Goal: Information Seeking & Learning: Learn about a topic

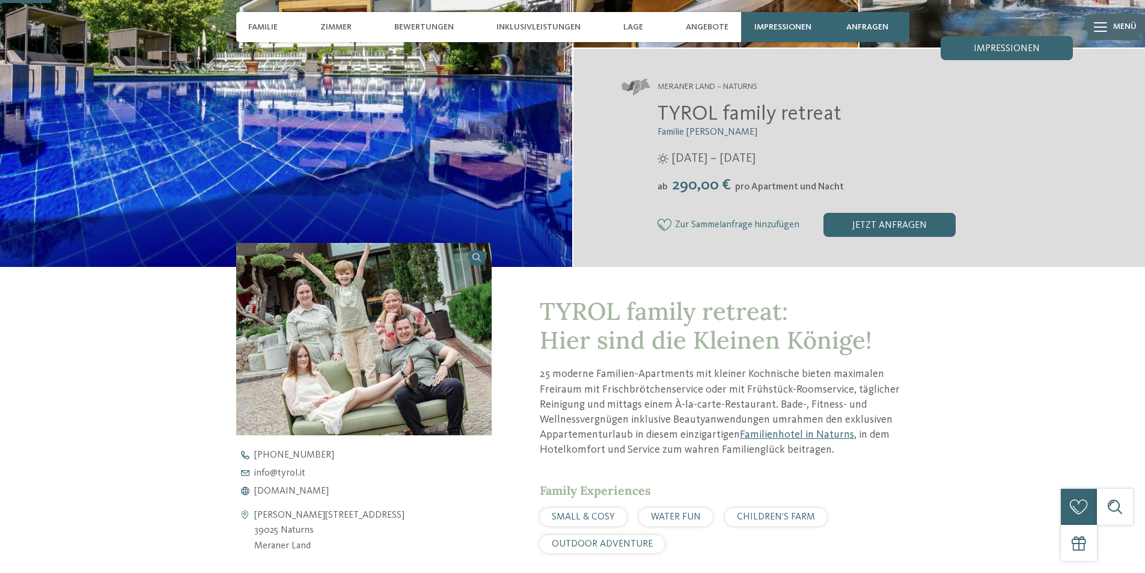
scroll to position [180, 0]
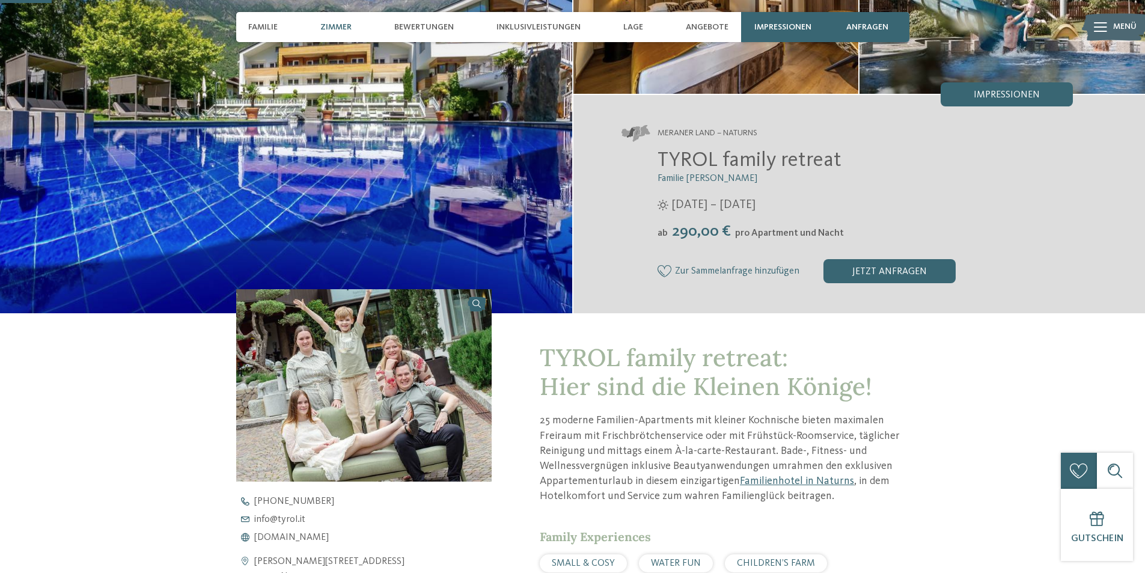
click at [336, 25] on span "Zimmer" at bounding box center [335, 27] width 31 height 10
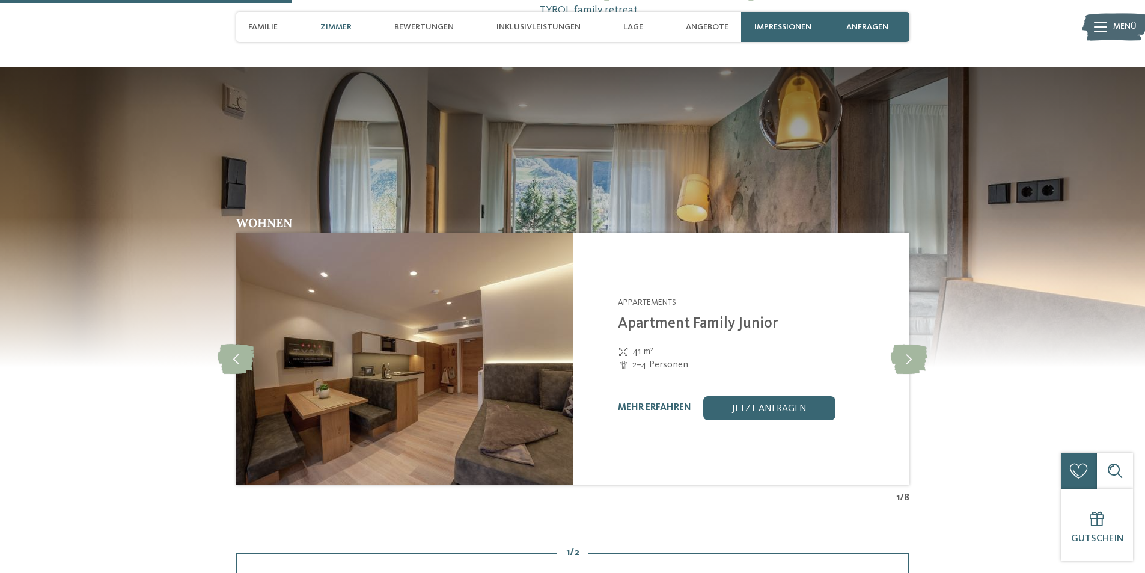
scroll to position [1020, 0]
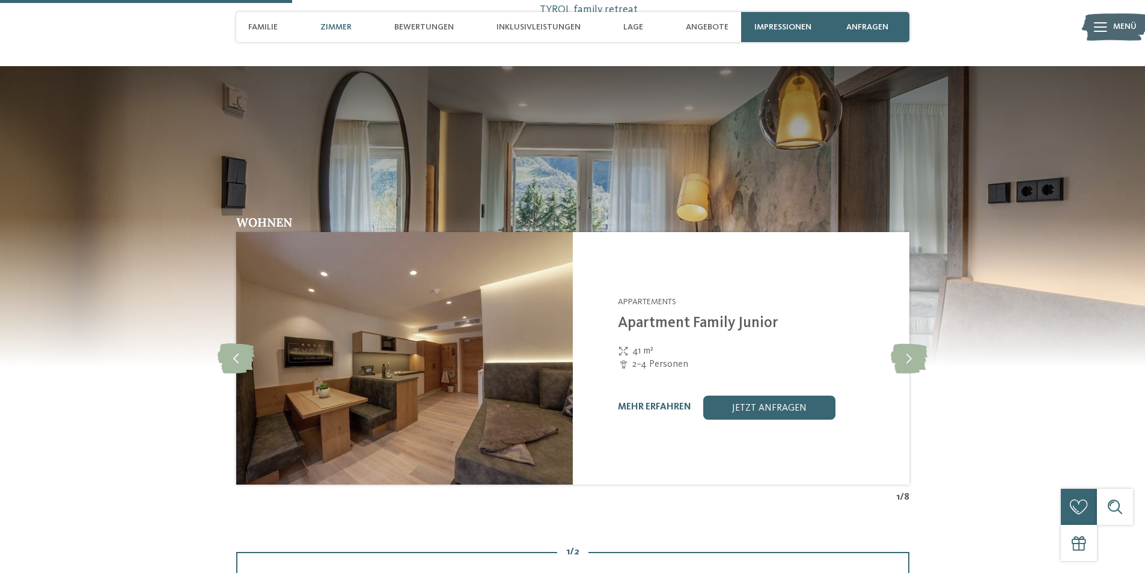
click at [480, 388] on img at bounding box center [404, 358] width 337 height 253
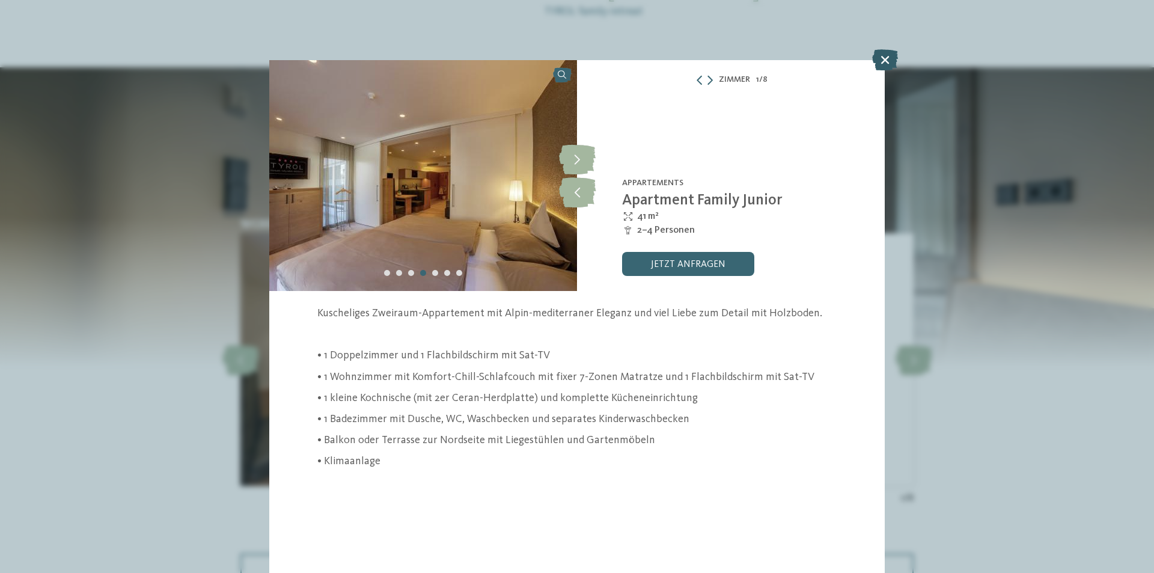
click at [883, 58] on icon at bounding box center [885, 59] width 26 height 21
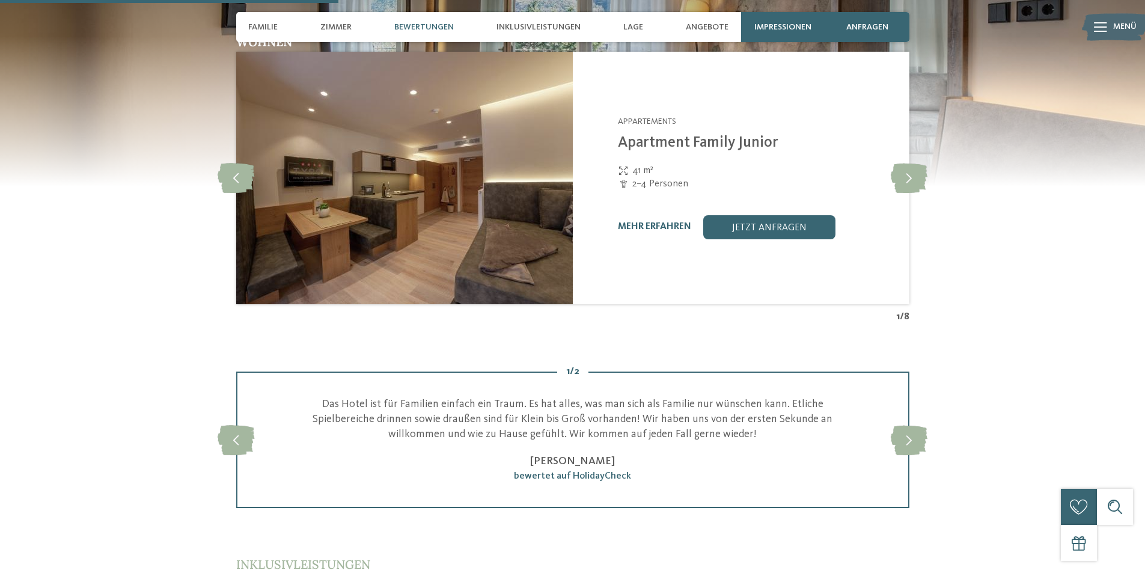
scroll to position [1020, 0]
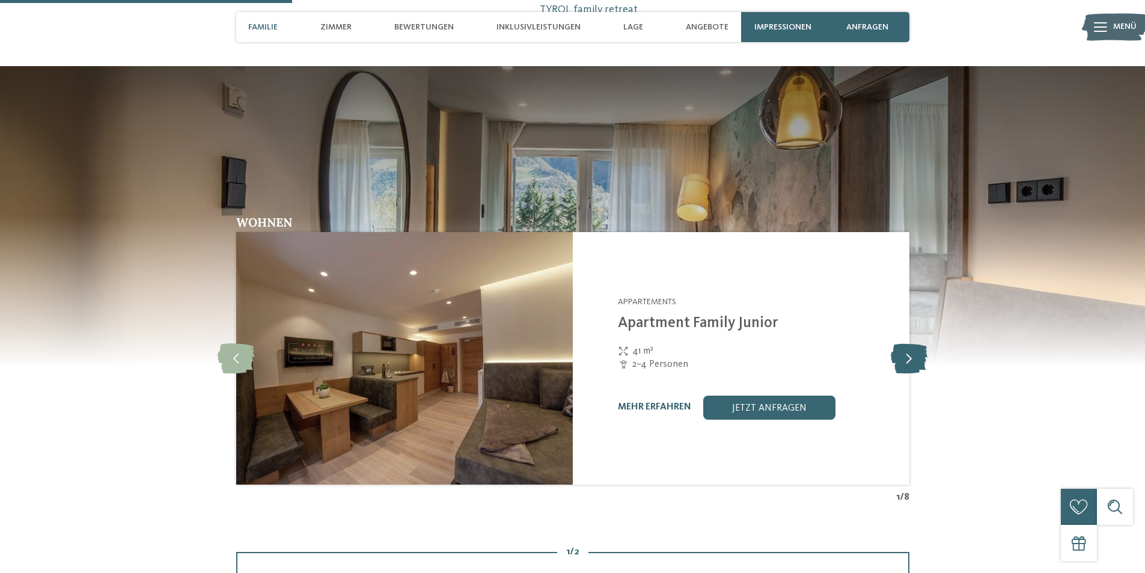
click at [905, 360] on icon at bounding box center [909, 358] width 37 height 30
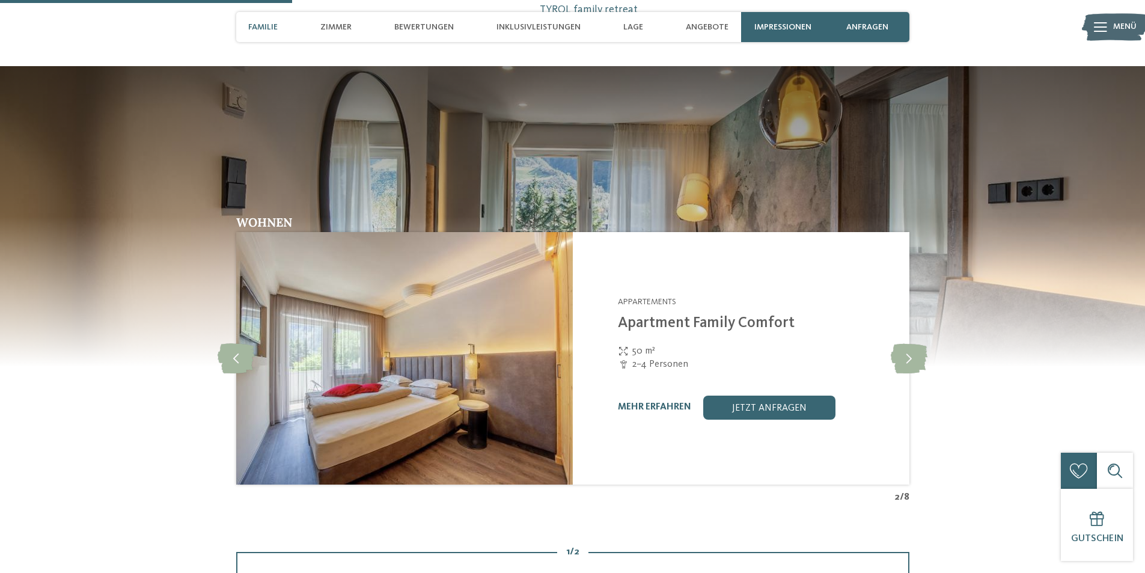
click at [465, 357] on img at bounding box center [404, 358] width 337 height 253
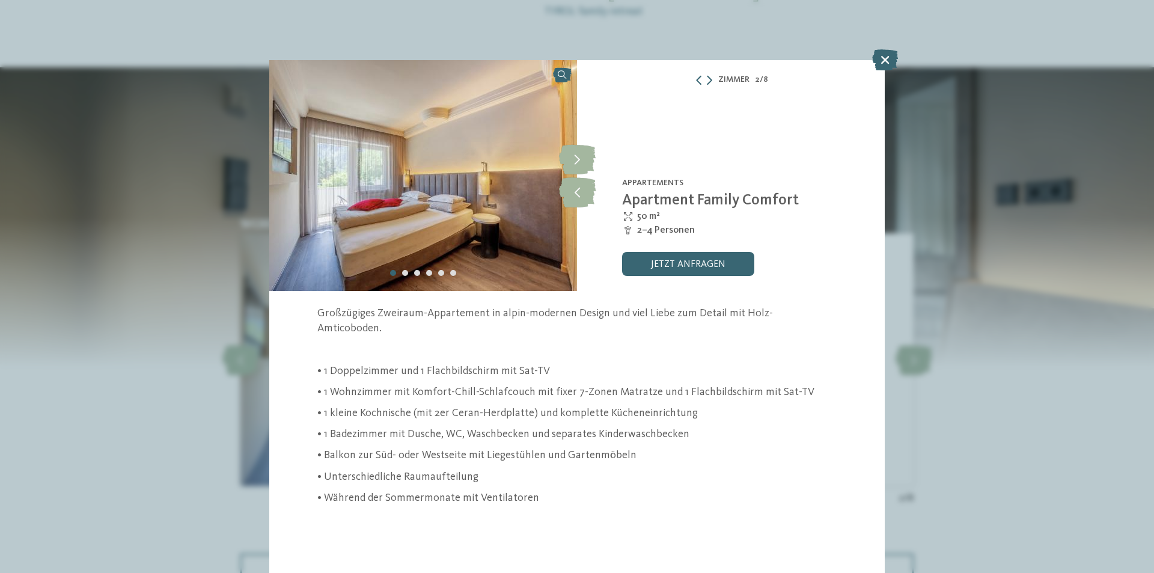
click at [464, 254] on img at bounding box center [423, 175] width 308 height 231
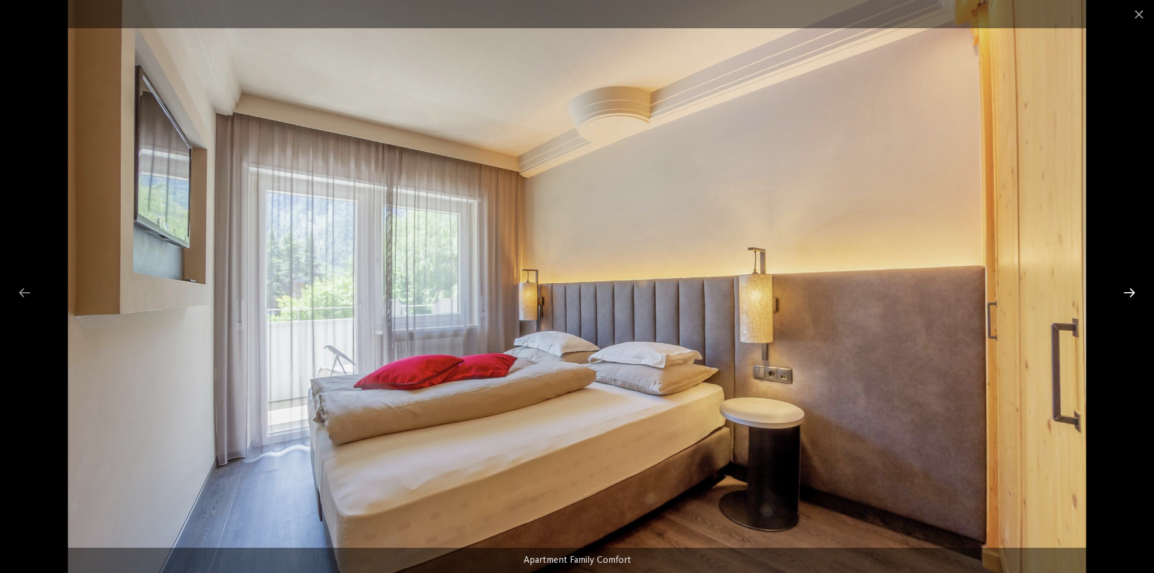
click at [1136, 289] on div at bounding box center [1129, 292] width 25 height 23
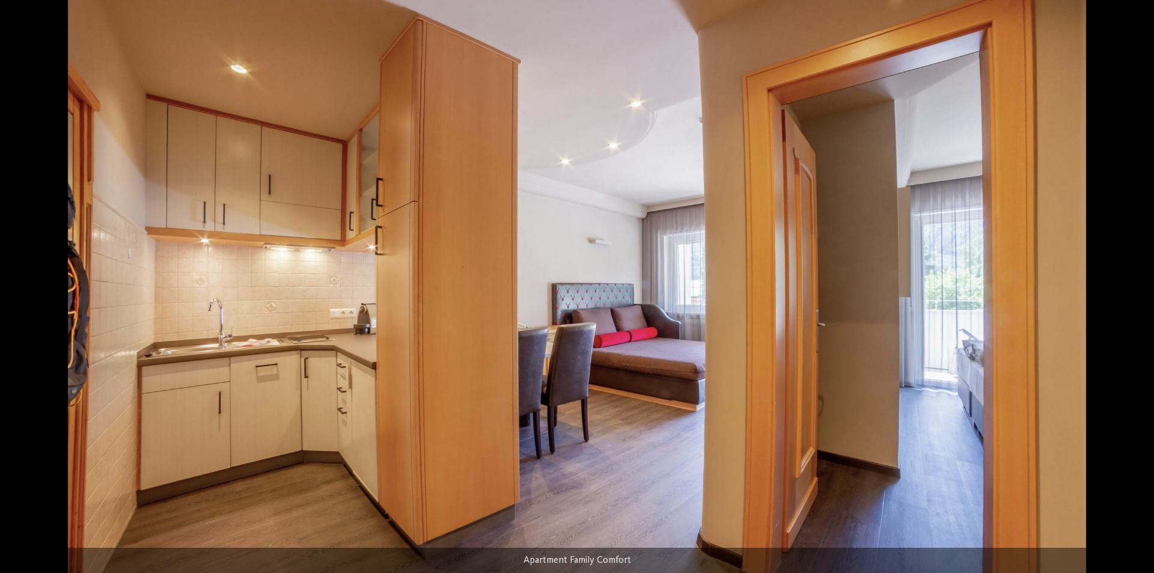
click at [1136, 289] on div at bounding box center [1135, 292] width 25 height 23
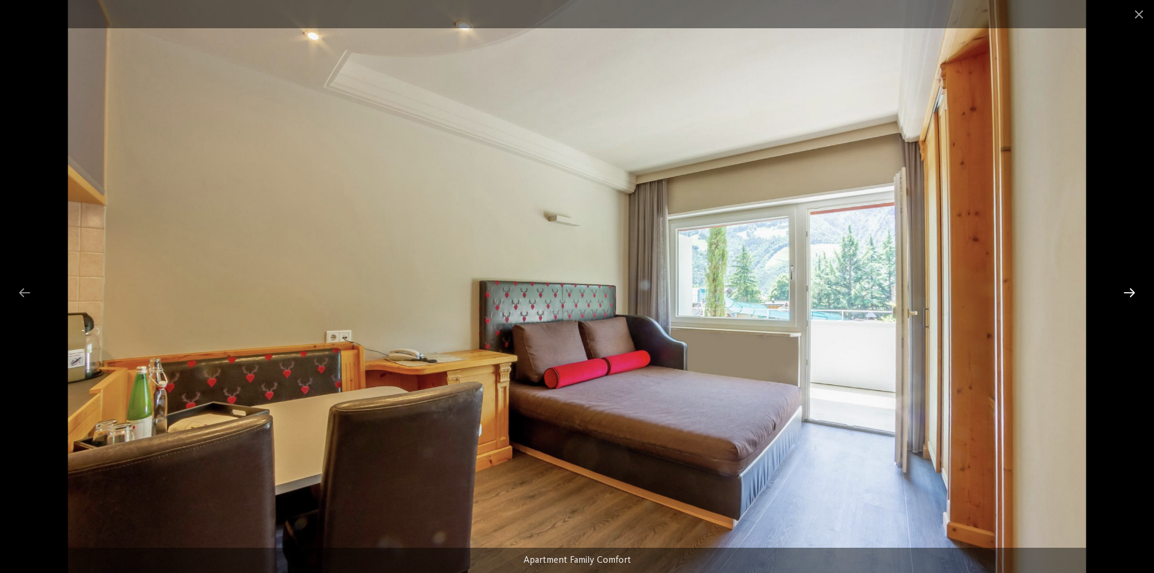
click at [1136, 289] on div at bounding box center [1129, 292] width 25 height 23
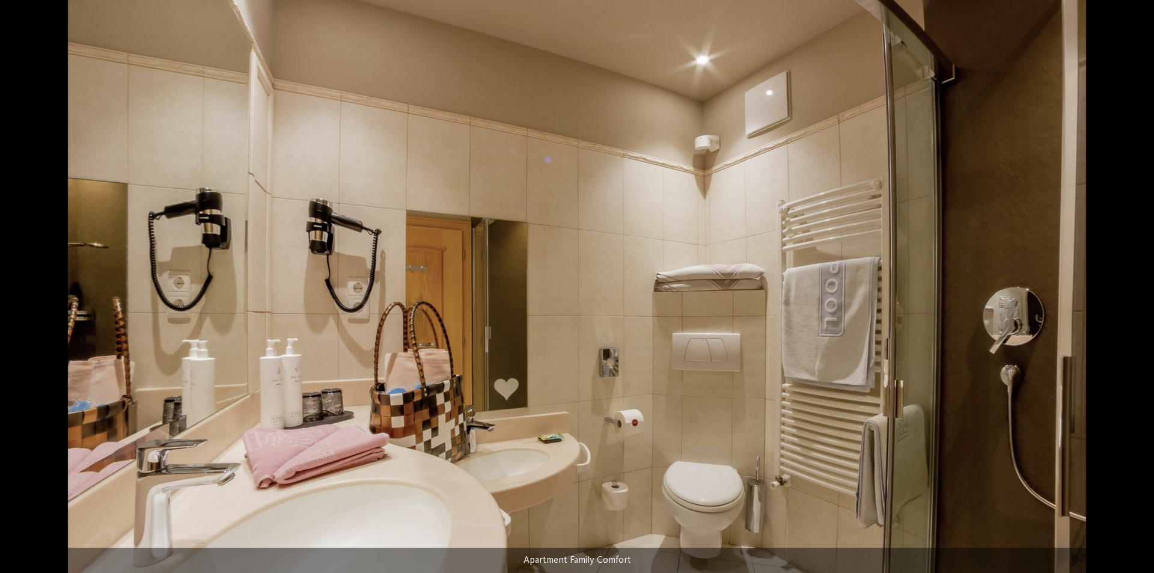
click at [1136, 289] on div at bounding box center [1135, 292] width 25 height 23
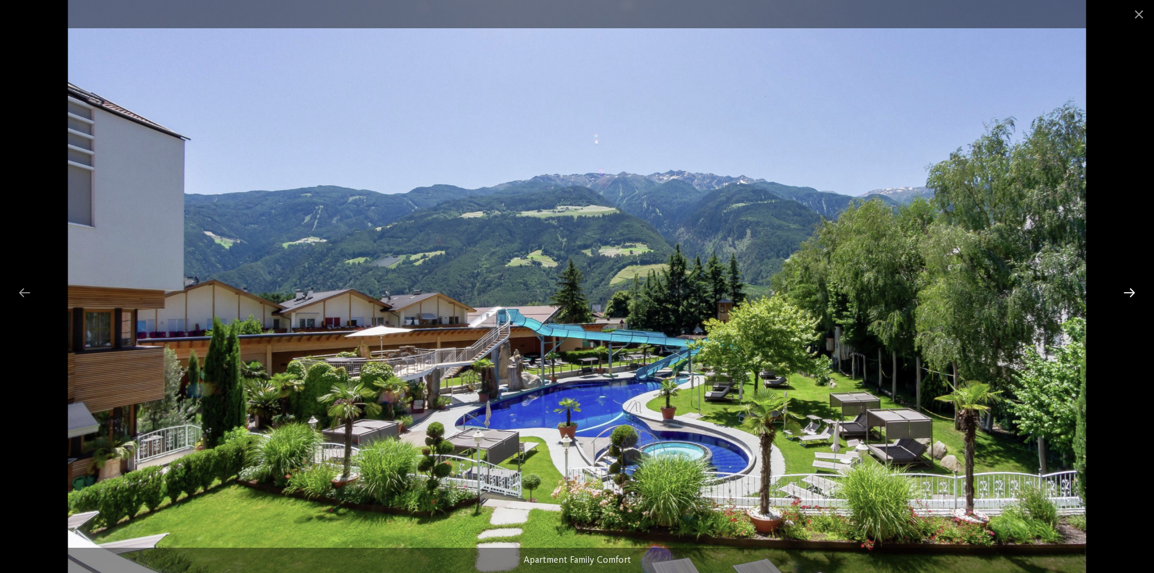
click at [1136, 289] on div at bounding box center [1129, 292] width 25 height 23
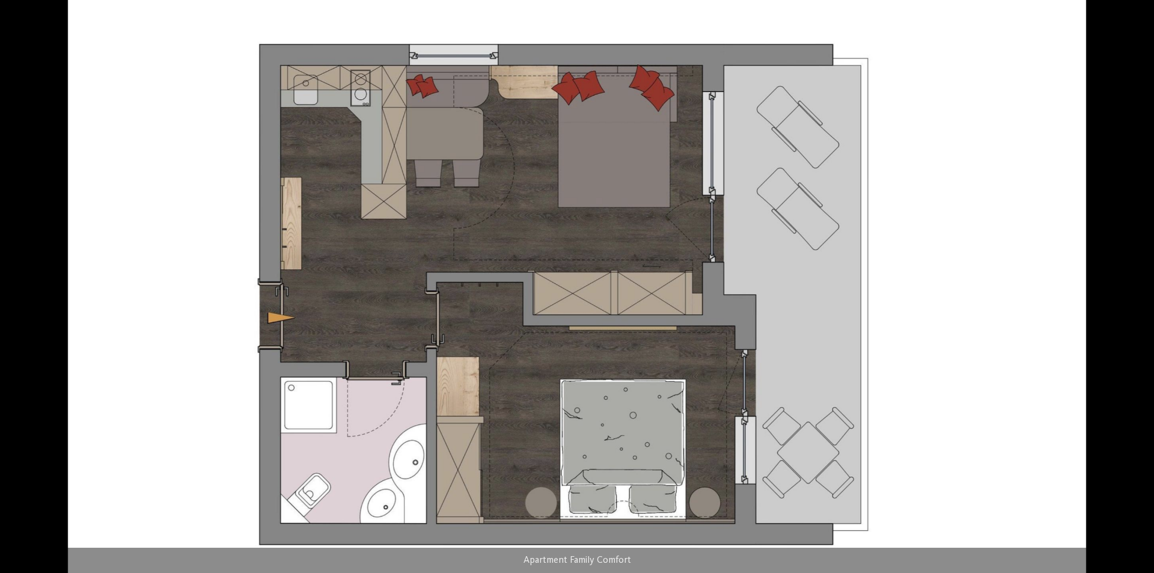
click at [1136, 289] on div at bounding box center [1135, 292] width 25 height 23
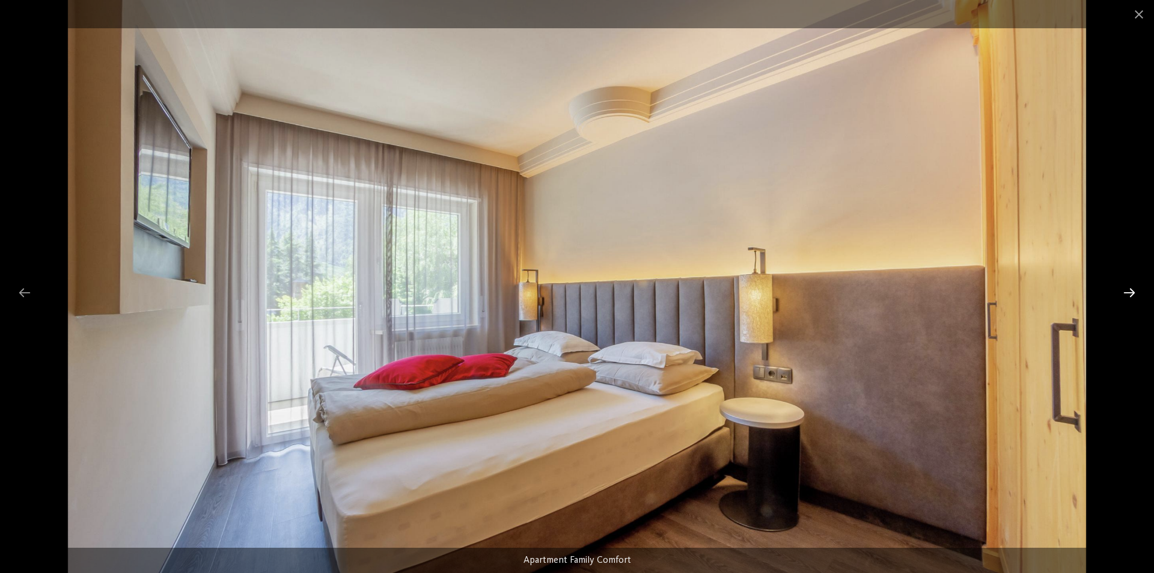
click at [1136, 289] on div at bounding box center [1129, 292] width 25 height 23
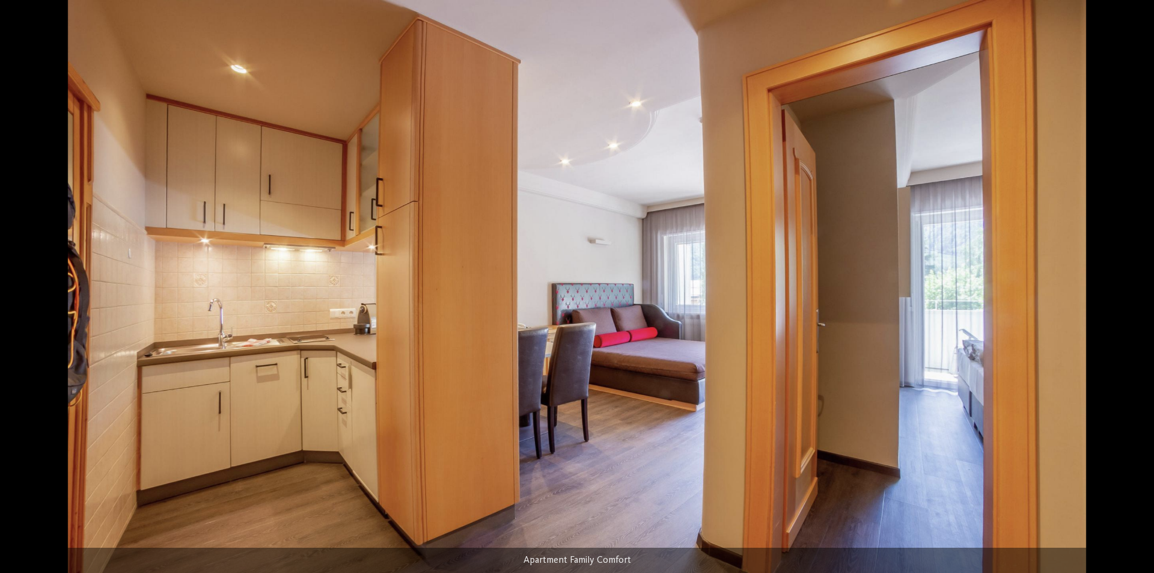
click at [1136, 289] on div at bounding box center [1135, 292] width 25 height 23
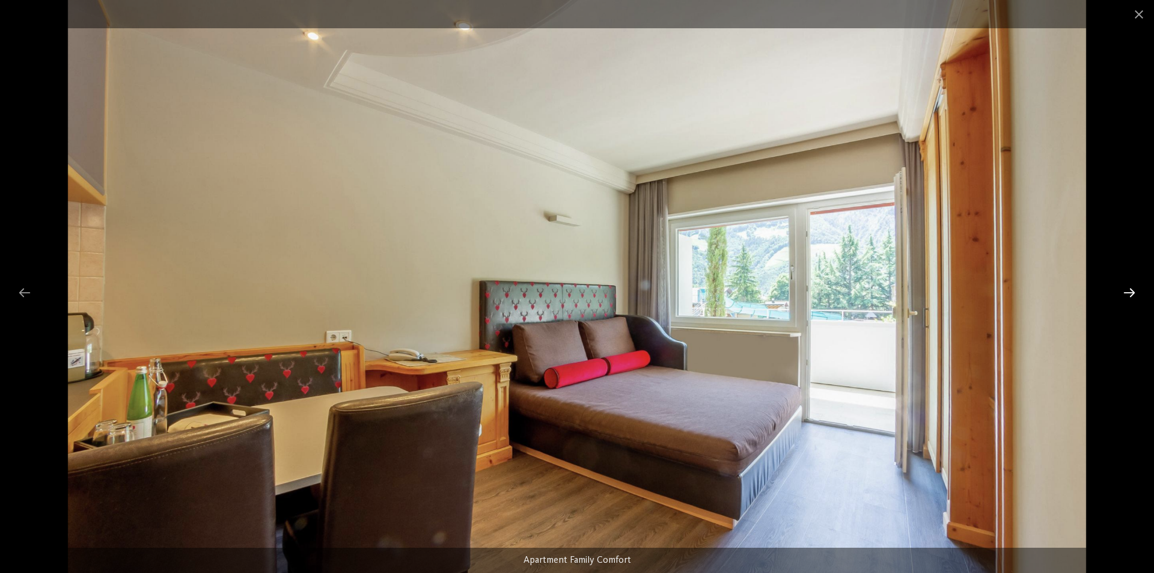
click at [1136, 289] on div at bounding box center [1129, 292] width 25 height 23
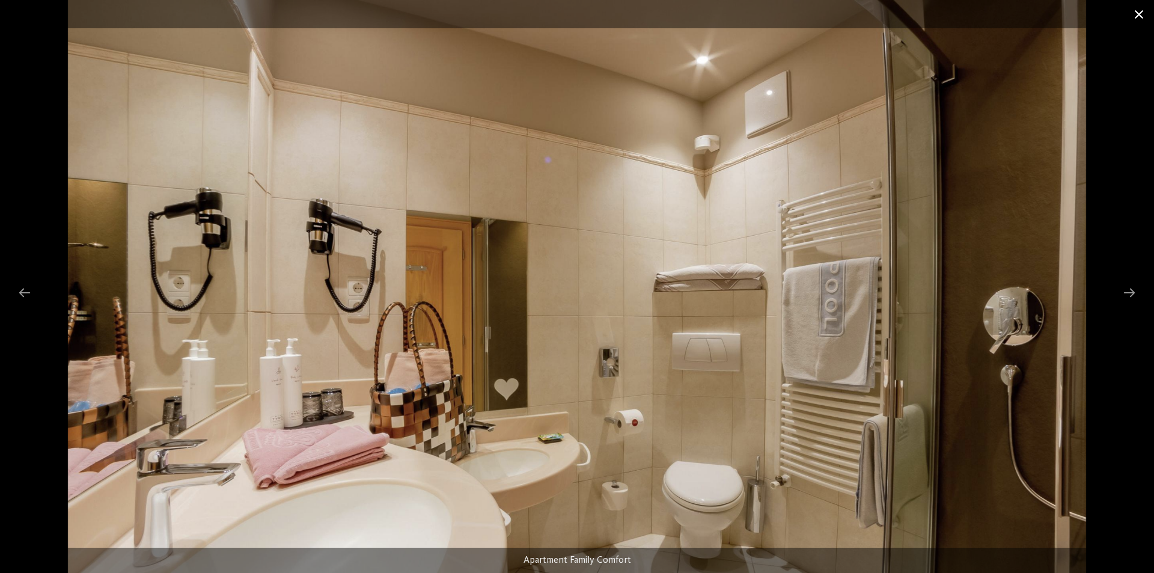
click at [1145, 16] on span at bounding box center [1139, 14] width 30 height 28
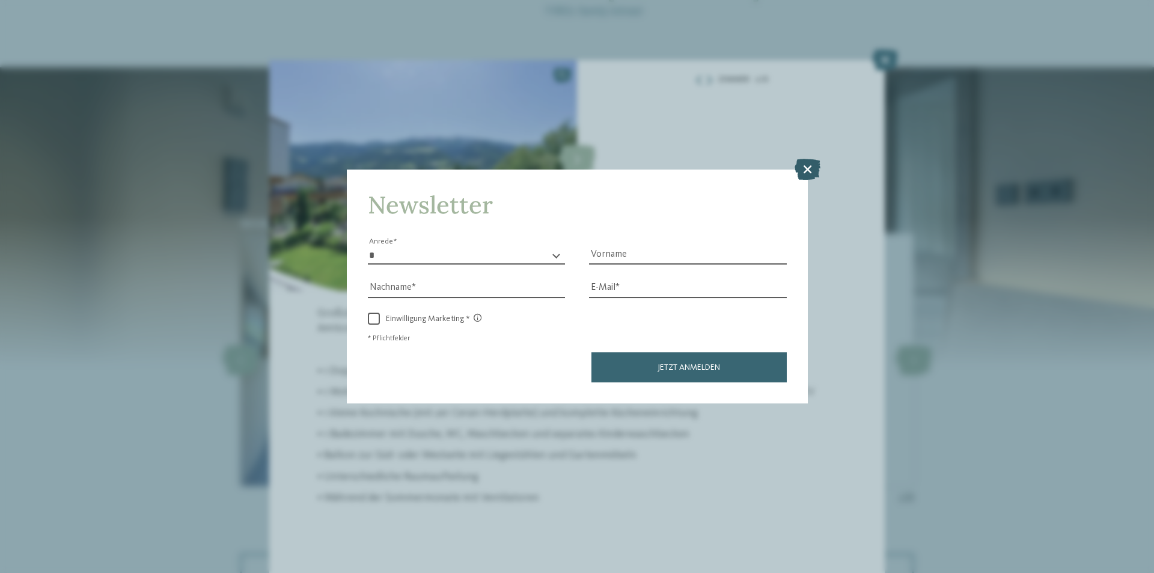
click at [814, 159] on icon at bounding box center [808, 169] width 26 height 21
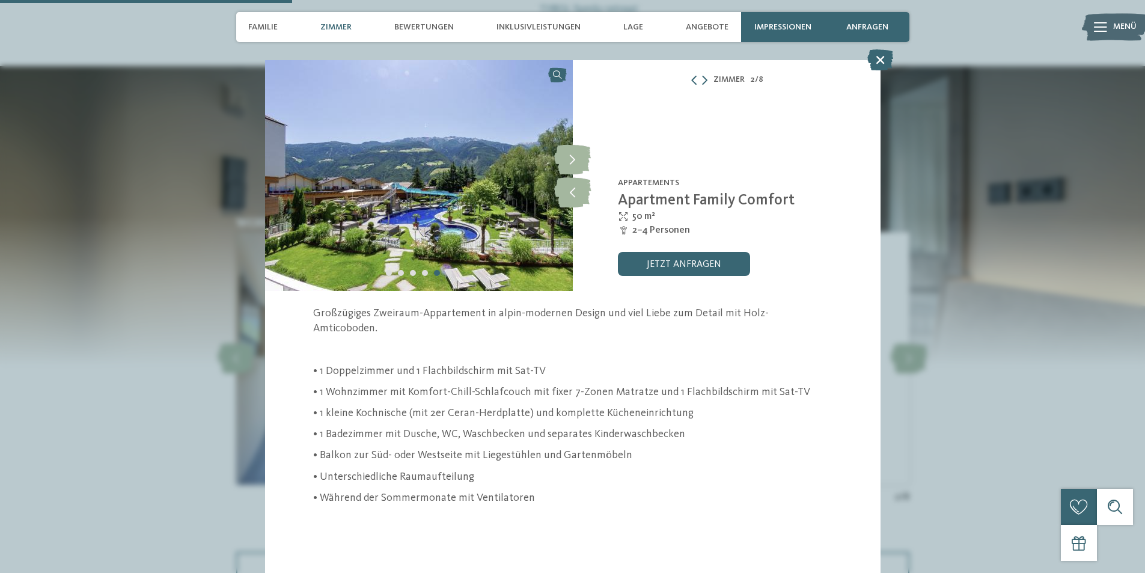
click at [325, 24] on span "Zimmer" at bounding box center [335, 27] width 31 height 10
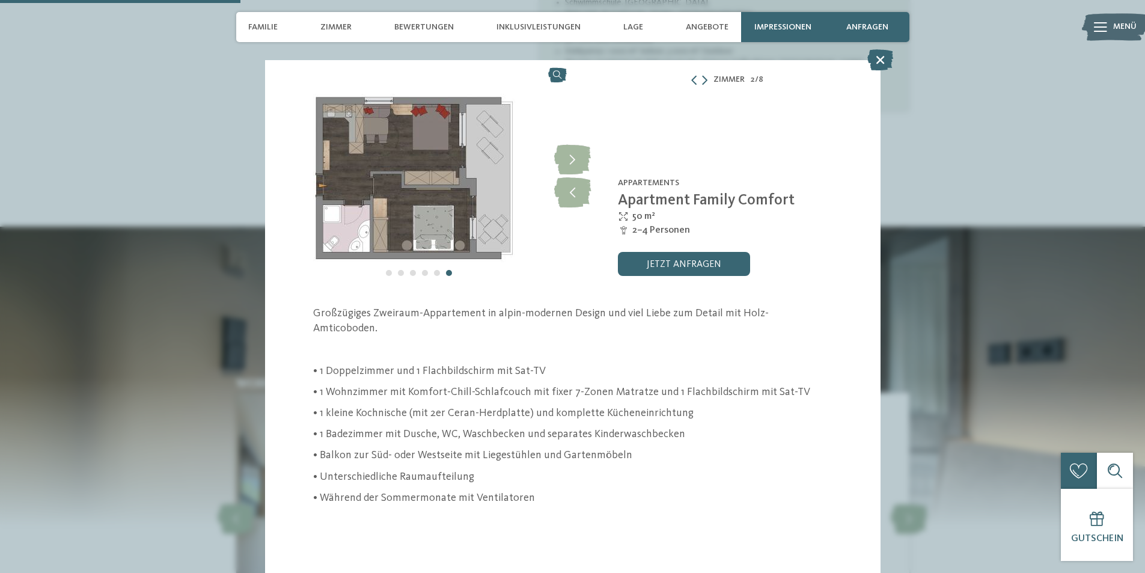
scroll to position [839, 0]
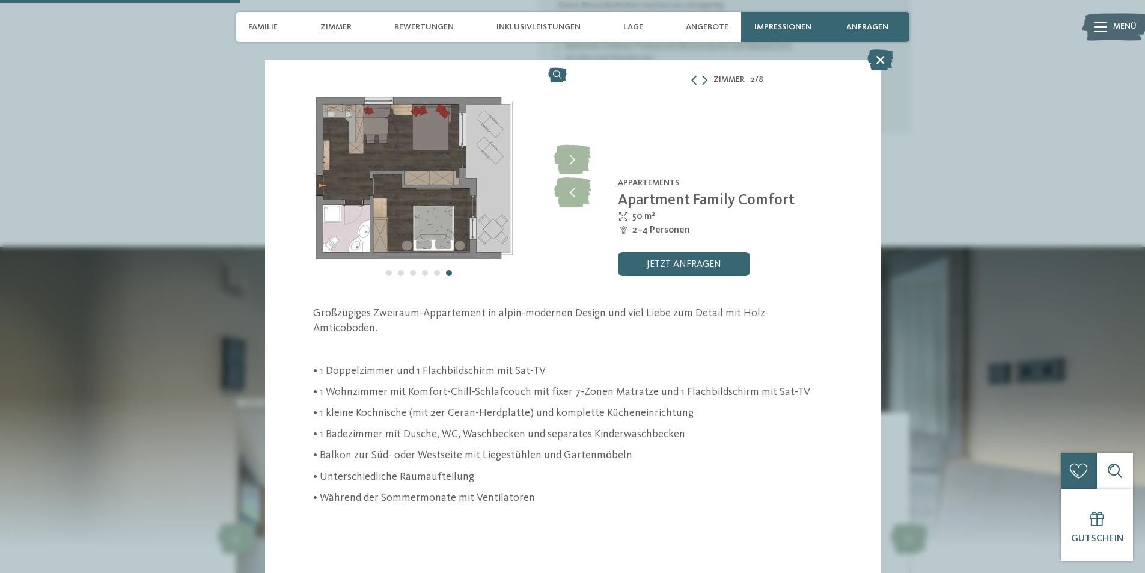
click at [702, 80] on div at bounding box center [699, 80] width 18 height 10
click at [711, 80] on div "Zimmer 2 / 8" at bounding box center [727, 79] width 308 height 15
click at [706, 80] on icon at bounding box center [704, 80] width 5 height 10
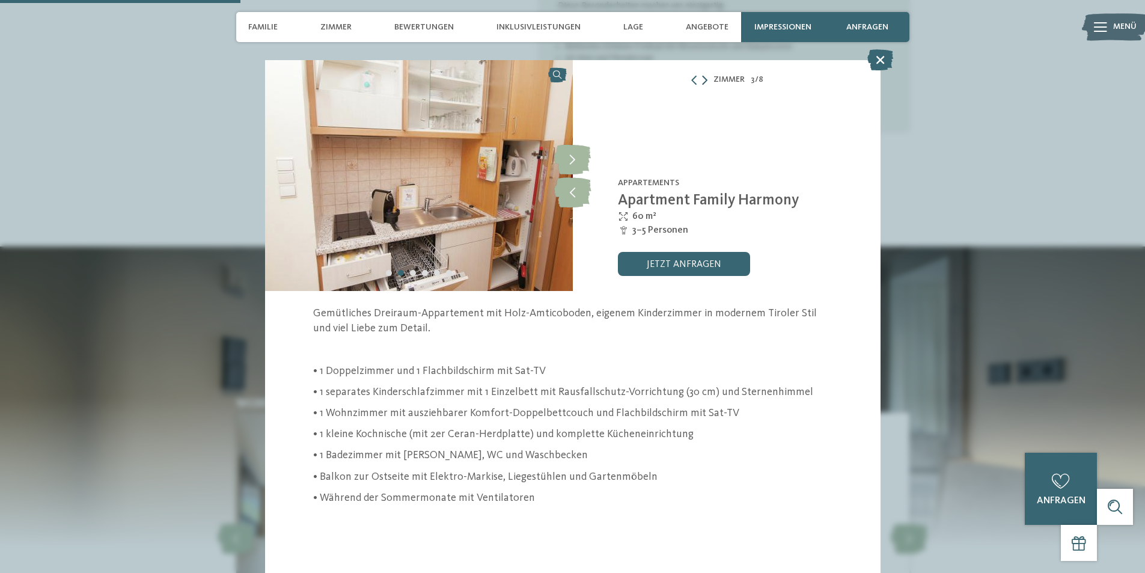
click at [706, 80] on icon at bounding box center [704, 80] width 5 height 10
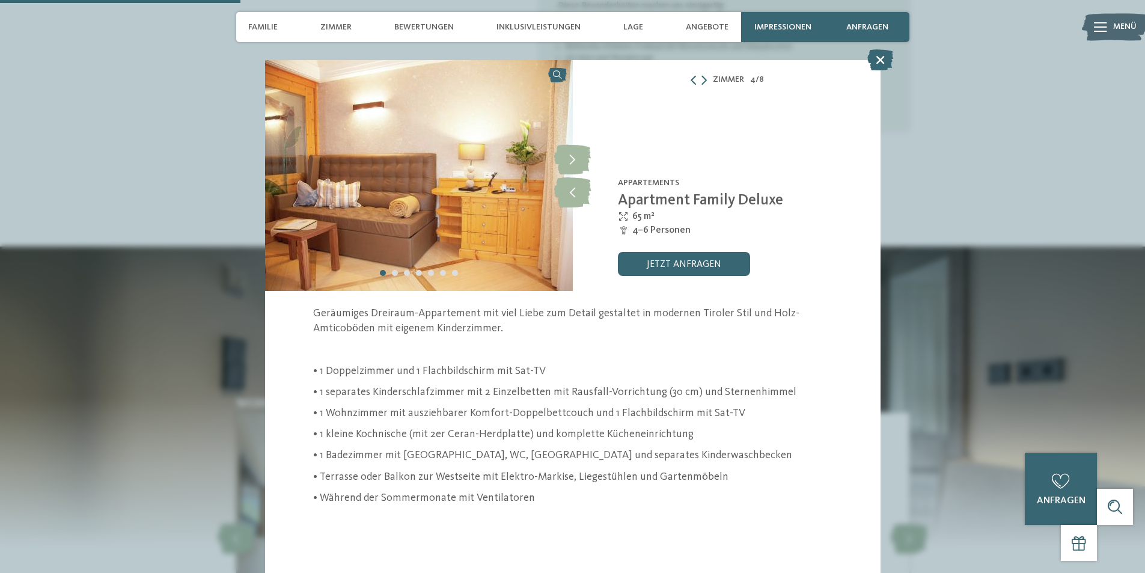
click at [689, 80] on icon at bounding box center [694, 80] width 10 height 10
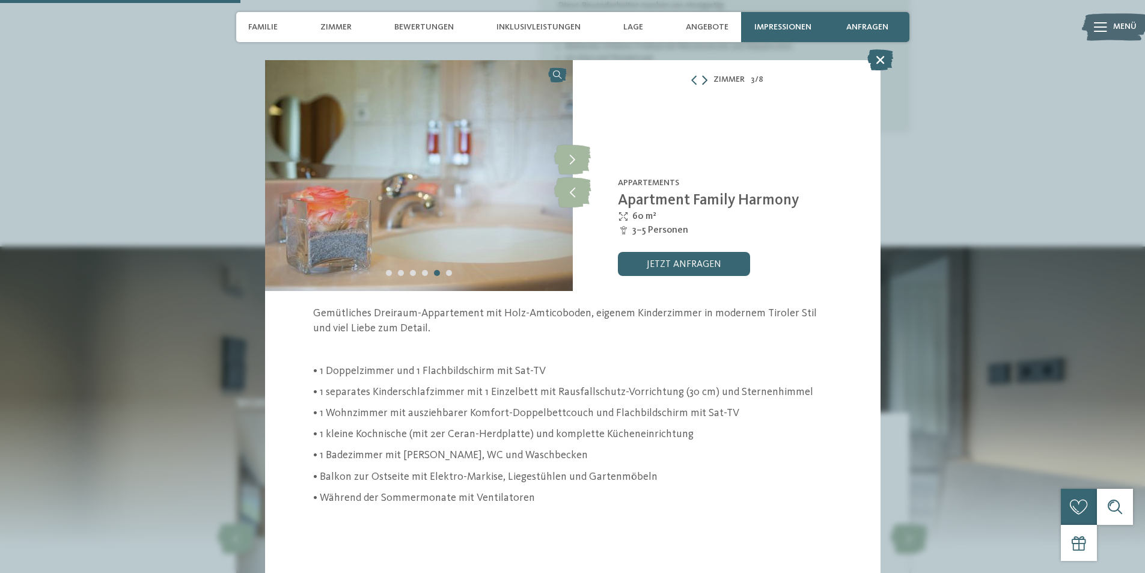
click at [703, 79] on icon at bounding box center [704, 80] width 5 height 10
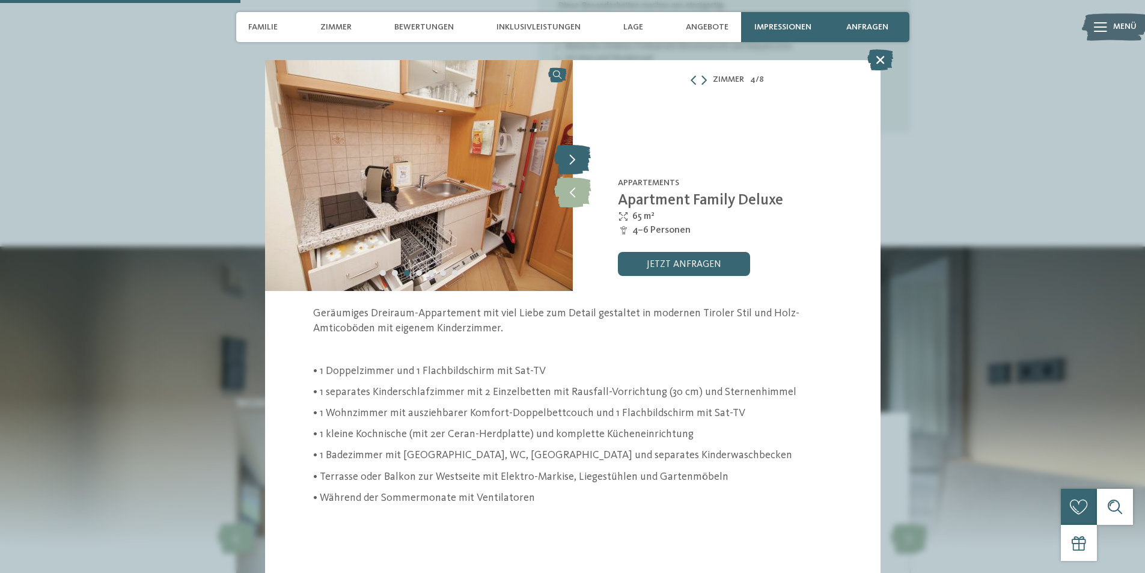
click at [583, 159] on icon at bounding box center [572, 159] width 37 height 30
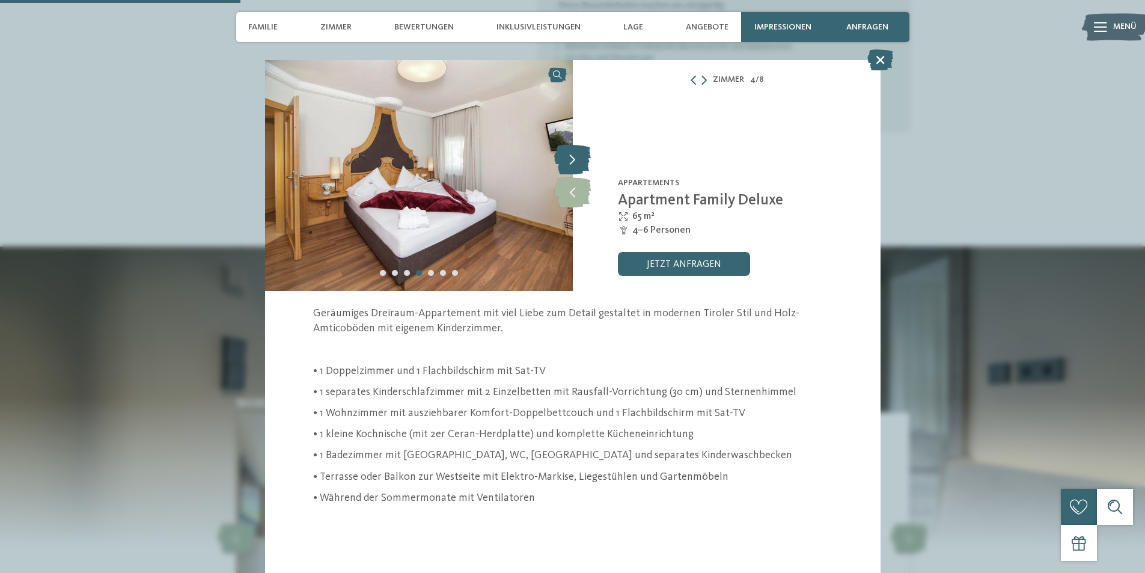
click at [583, 159] on icon at bounding box center [572, 159] width 37 height 30
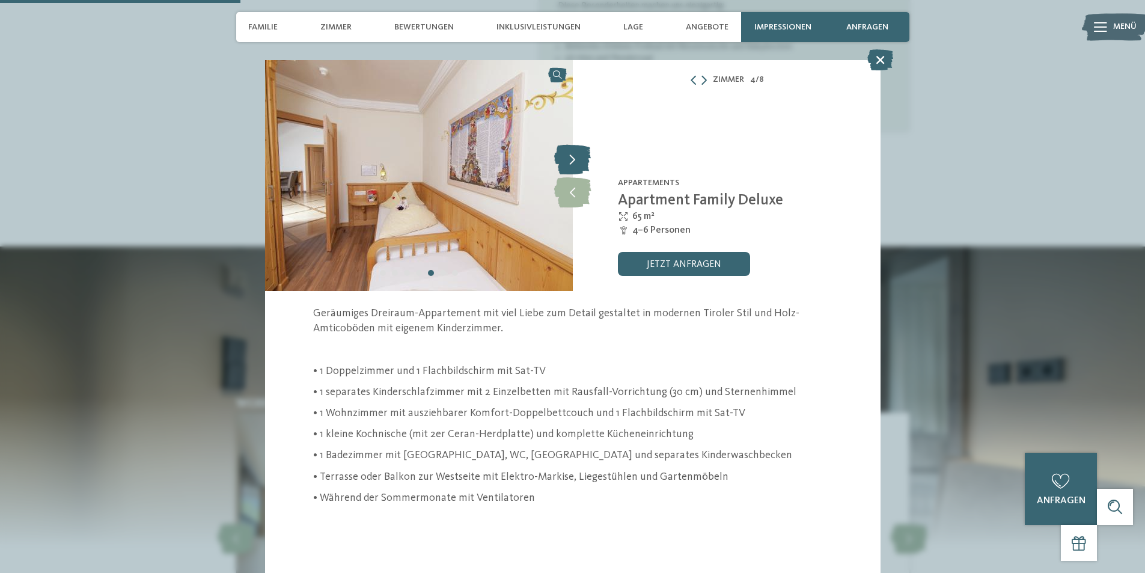
click at [583, 159] on icon at bounding box center [572, 159] width 37 height 30
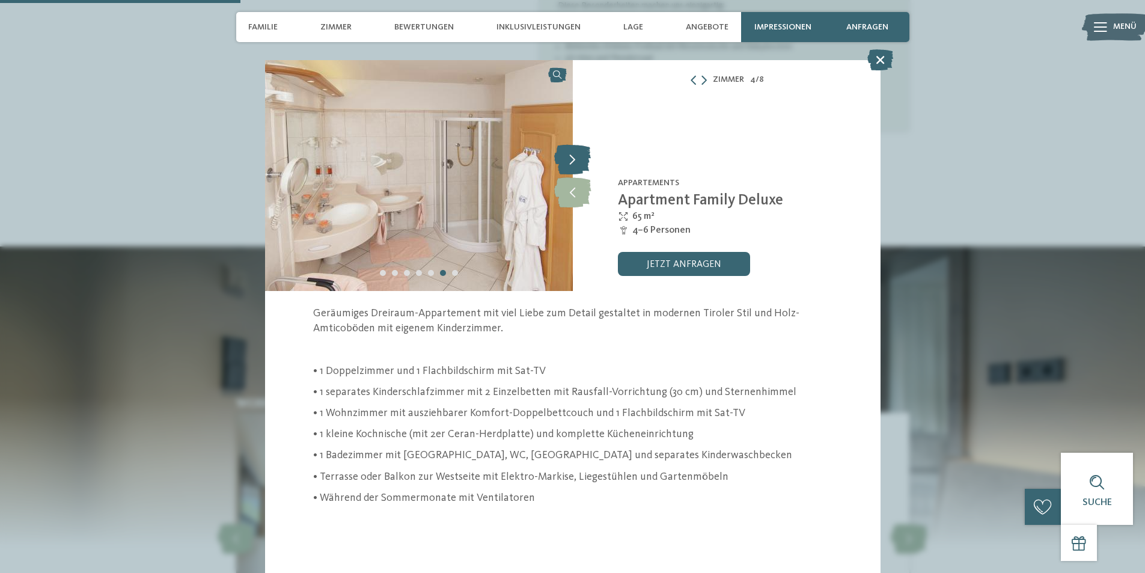
click at [583, 159] on icon at bounding box center [572, 159] width 37 height 30
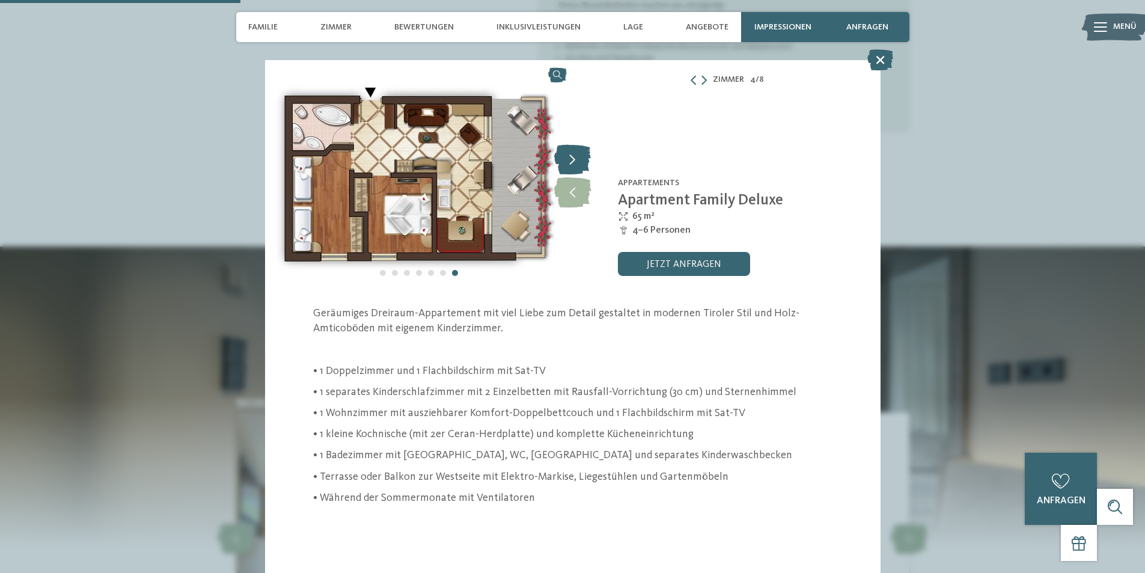
click at [583, 159] on icon at bounding box center [572, 159] width 37 height 30
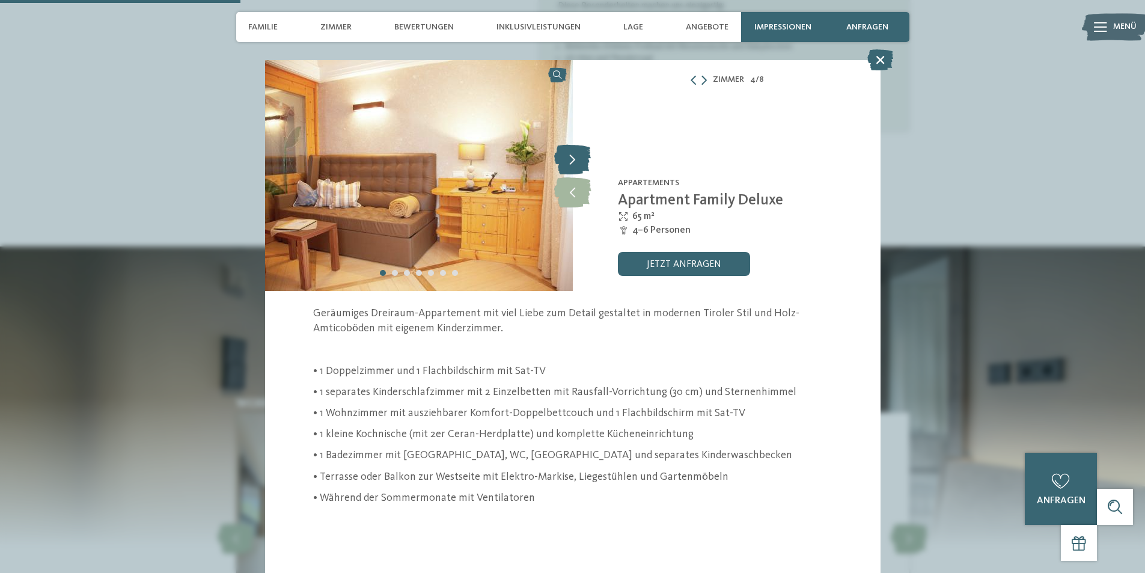
click at [583, 159] on icon at bounding box center [572, 159] width 37 height 30
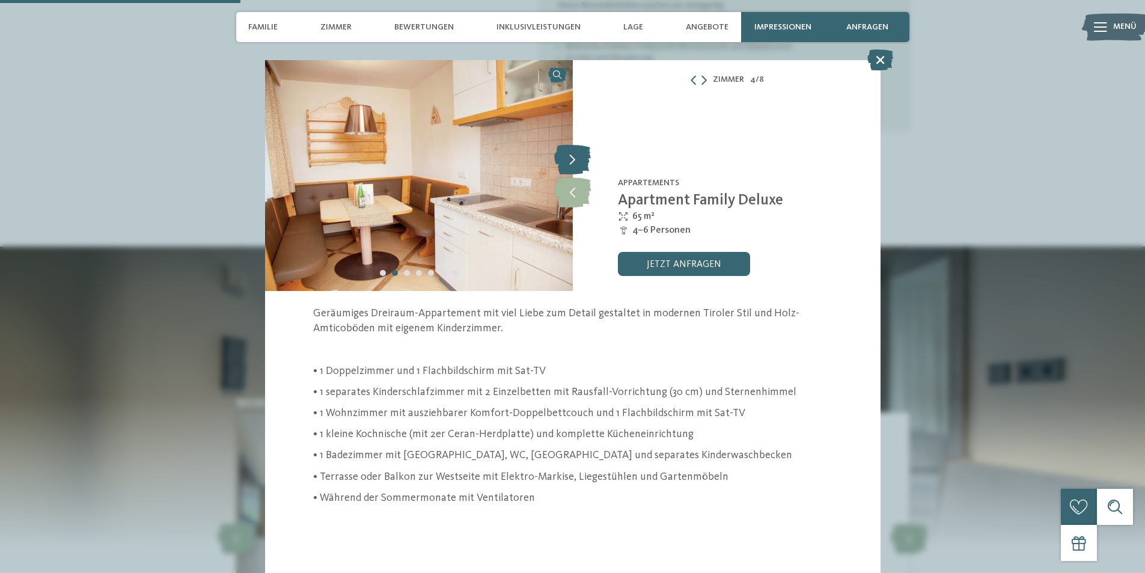
click at [583, 159] on icon at bounding box center [572, 159] width 37 height 30
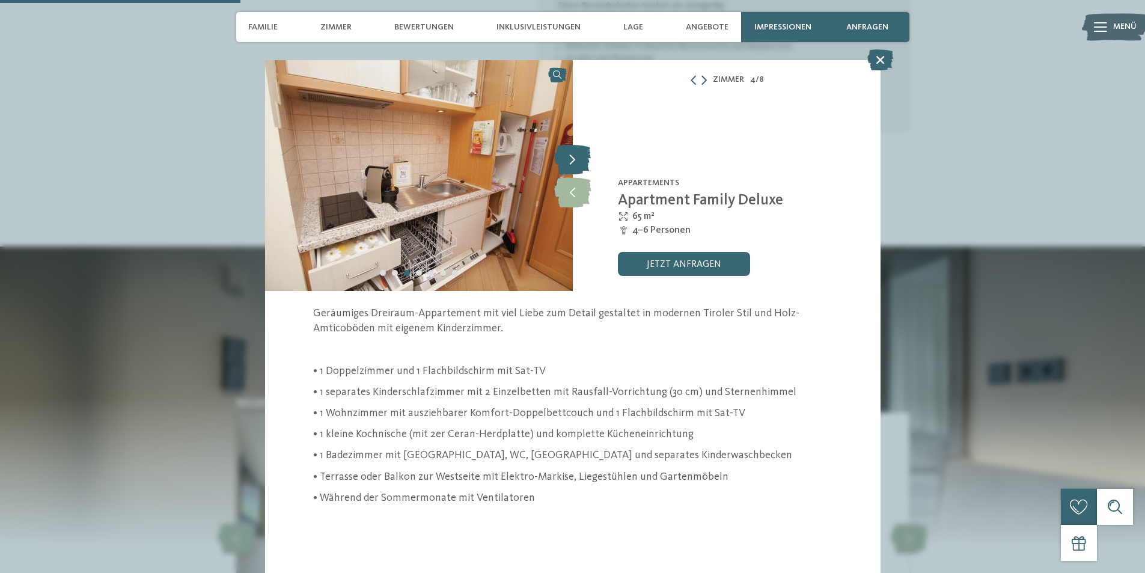
click at [583, 159] on icon at bounding box center [572, 159] width 37 height 30
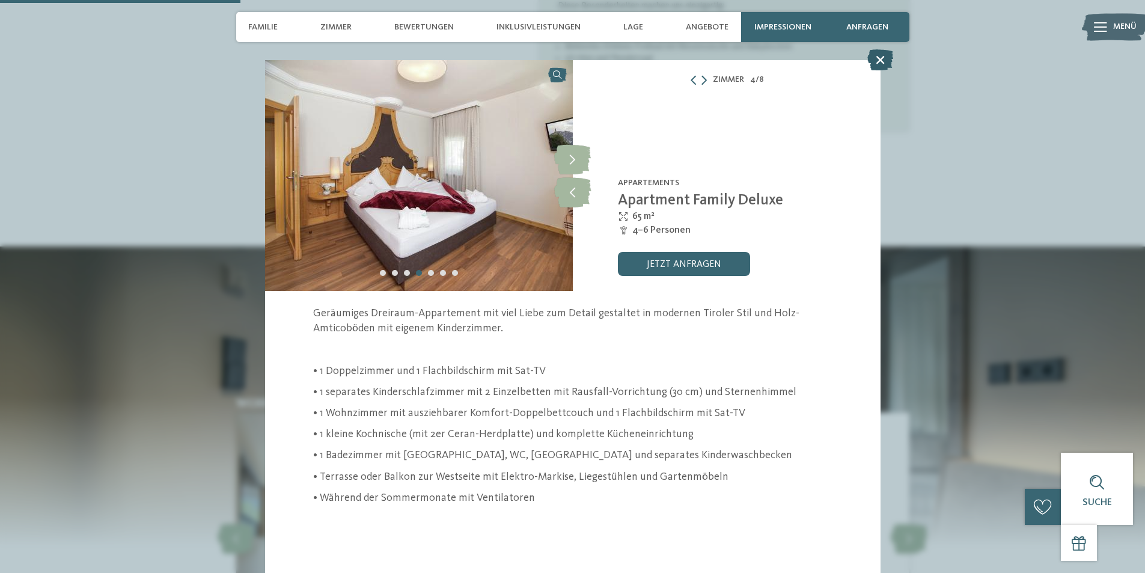
click at [880, 58] on icon at bounding box center [881, 59] width 26 height 21
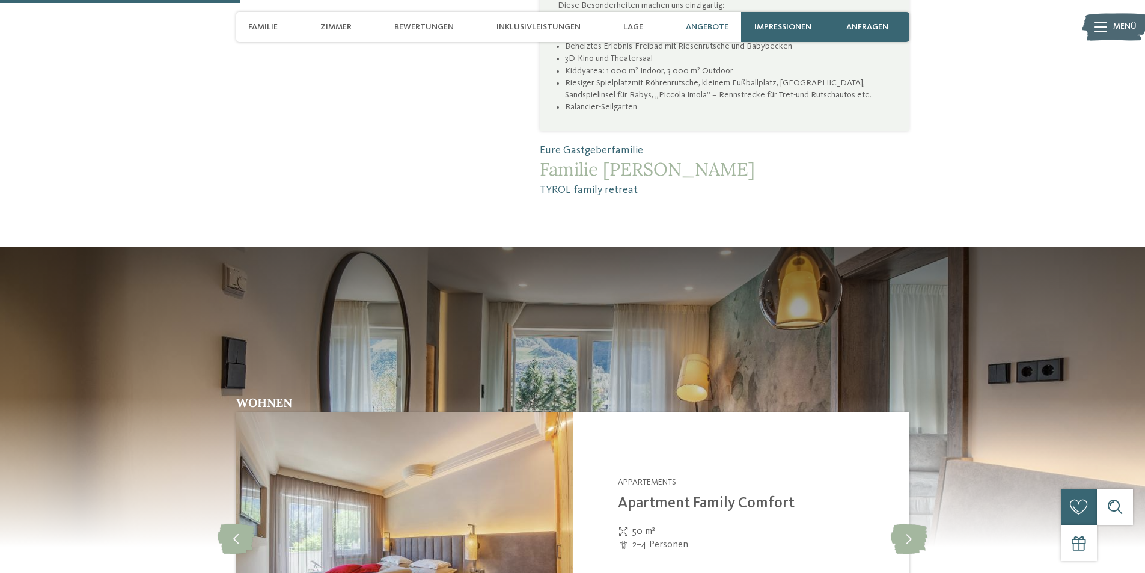
click at [714, 29] on span "Angebote" at bounding box center [707, 27] width 43 height 10
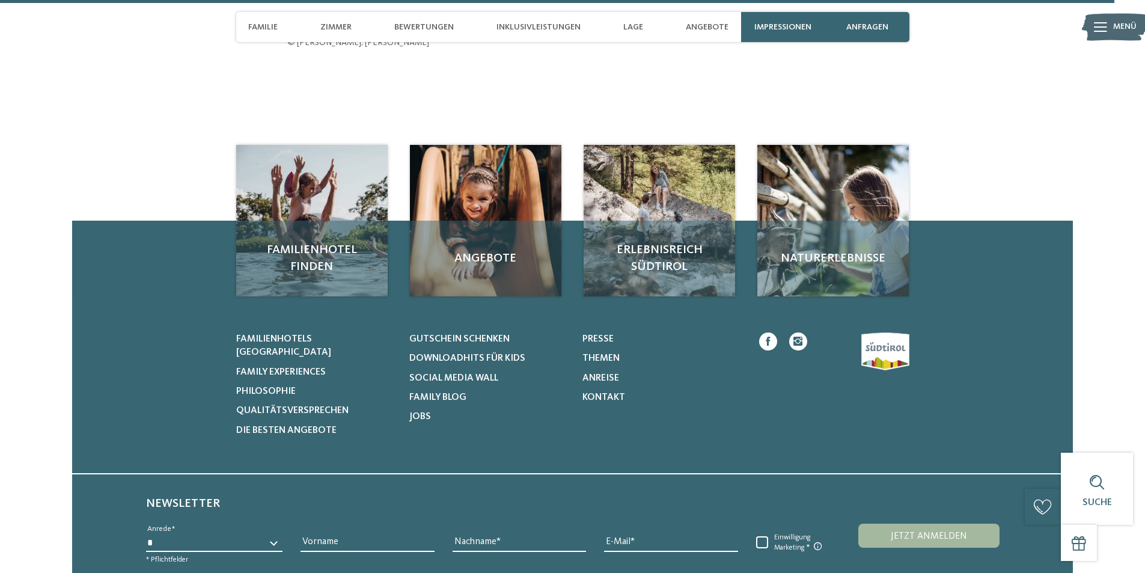
scroll to position [4024, 0]
